Goal: Navigation & Orientation: Find specific page/section

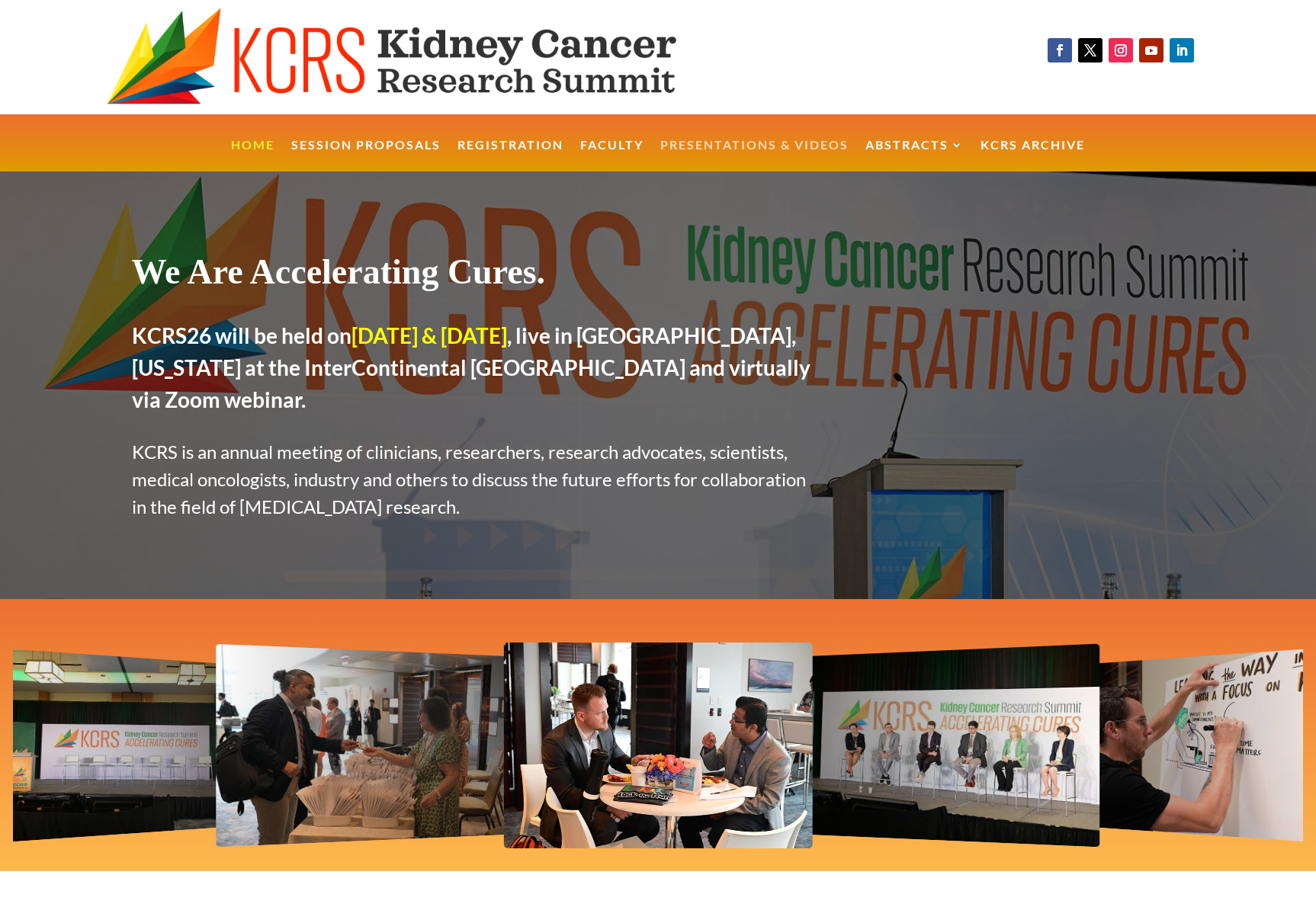
drag, startPoint x: 0, startPoint y: 0, endPoint x: 729, endPoint y: 152, distance: 744.7
click at [729, 152] on link "Presentations & Videos" at bounding box center [754, 156] width 188 height 33
